Goal: Task Accomplishment & Management: Use online tool/utility

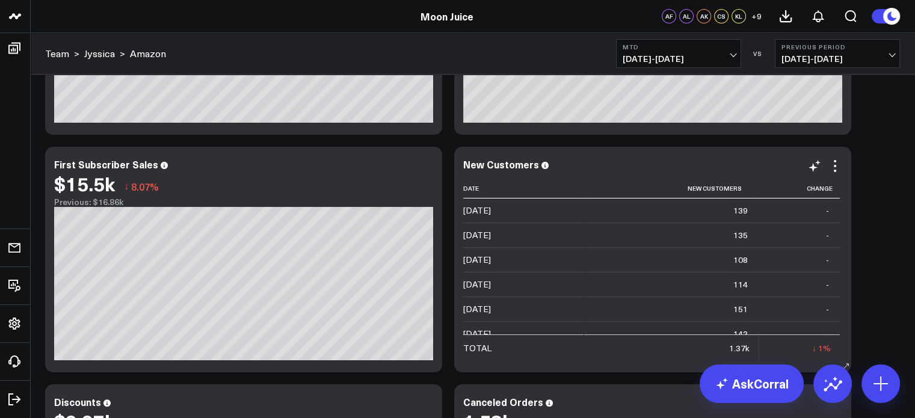
click at [835, 173] on icon at bounding box center [835, 166] width 14 height 14
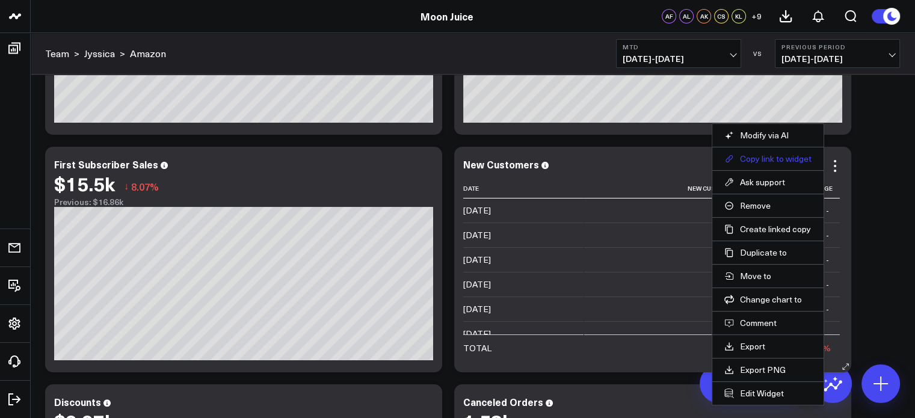
click at [775, 162] on button "Copy link to widget" at bounding box center [768, 158] width 87 height 11
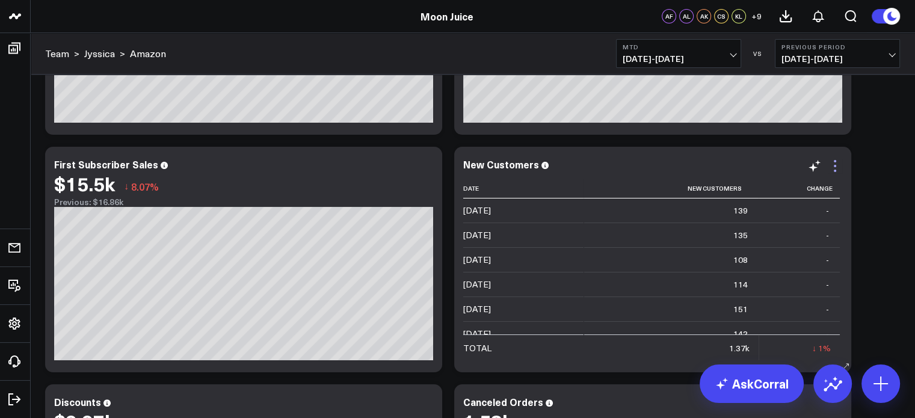
click at [832, 166] on icon at bounding box center [835, 166] width 14 height 14
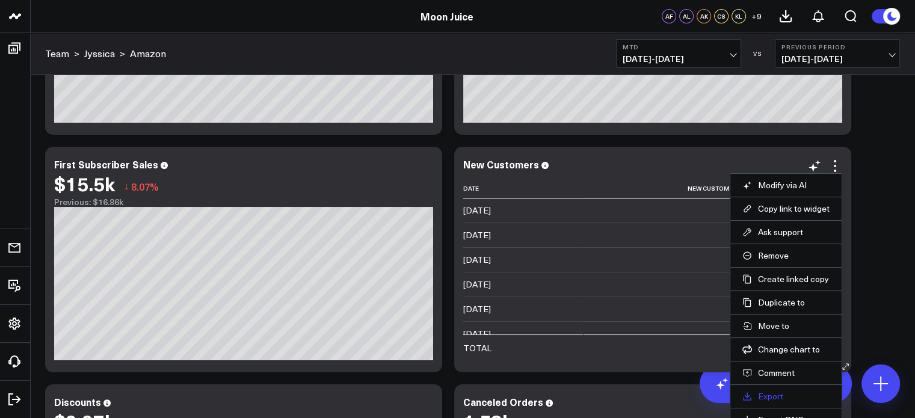
click at [775, 393] on link "Export" at bounding box center [786, 396] width 87 height 11
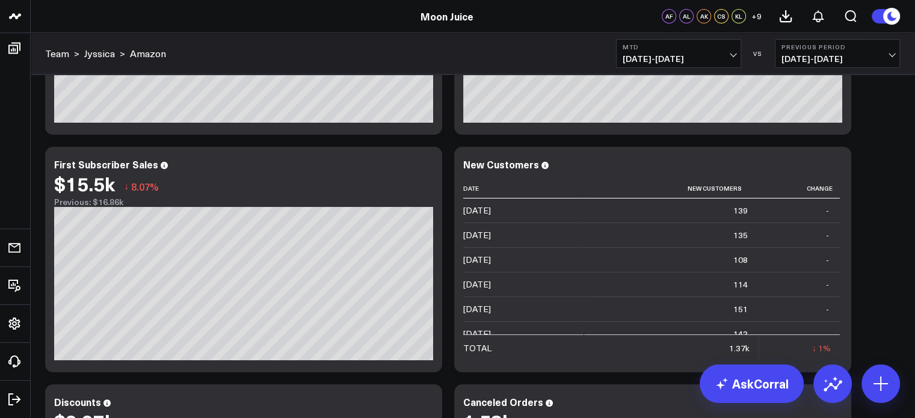
click at [720, 51] on button "MTD 08/01/25 - 08/11/25" at bounding box center [678, 53] width 125 height 29
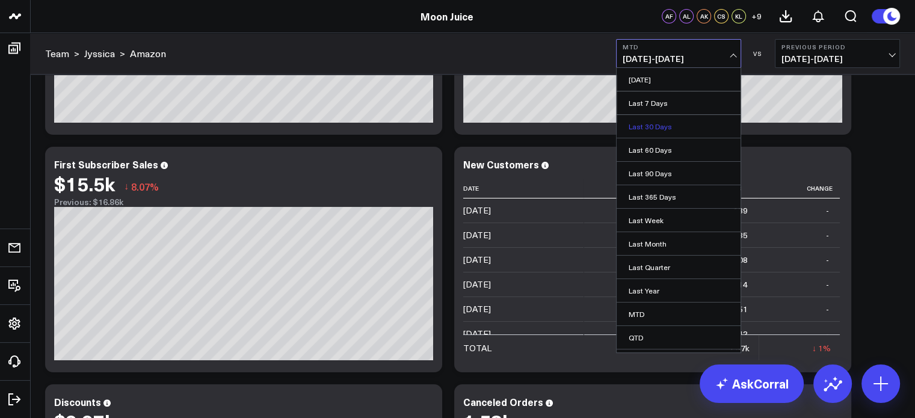
click at [654, 128] on link "Last 30 Days" at bounding box center [679, 126] width 124 height 23
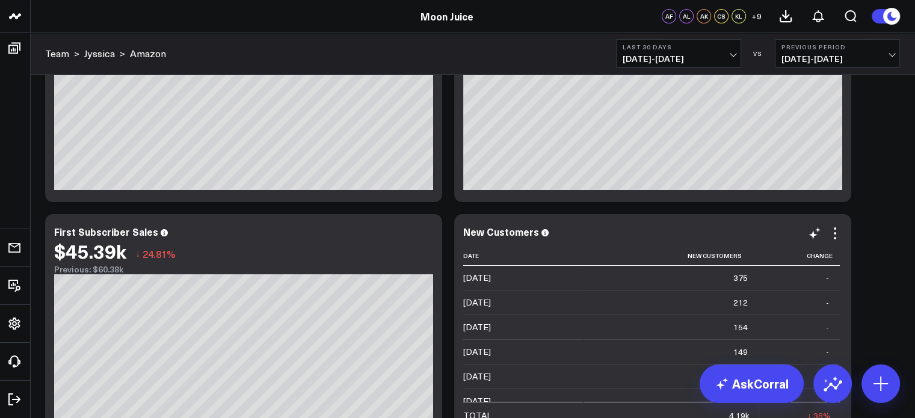
scroll to position [120, 0]
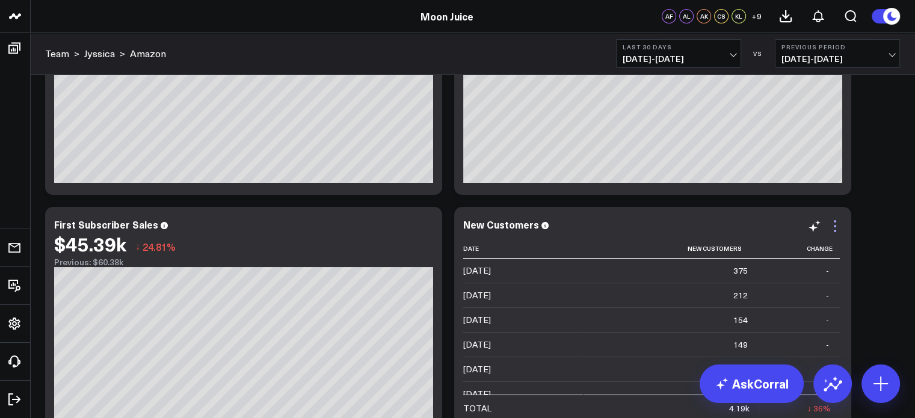
click at [833, 225] on icon at bounding box center [835, 226] width 14 height 14
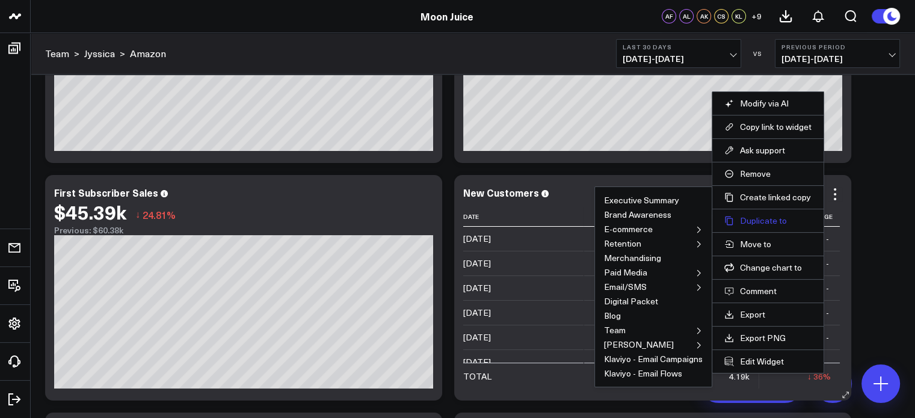
scroll to position [181, 0]
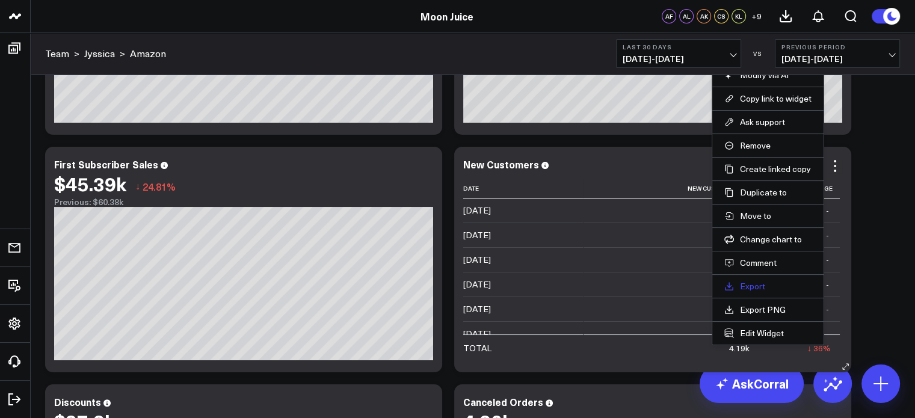
click at [758, 289] on link "Export" at bounding box center [768, 286] width 87 height 11
